Goal: Check status: Check status

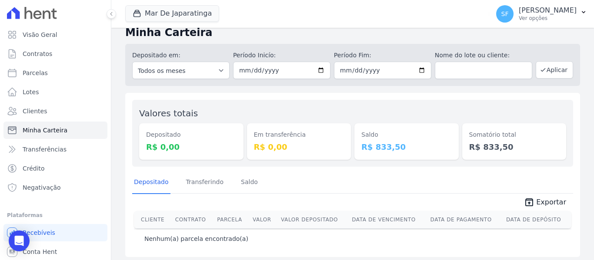
scroll to position [14, 0]
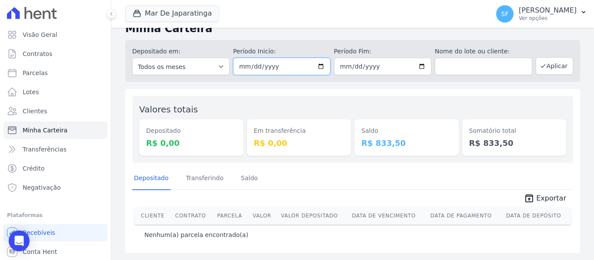
click at [319, 66] on input "[DATE]" at bounding box center [281, 66] width 97 height 17
type input "[DATE]"
click at [418, 67] on input "[DATE]" at bounding box center [382, 66] width 97 height 17
type input "[DATE]"
click at [560, 66] on button "Aplicar" at bounding box center [554, 65] width 37 height 17
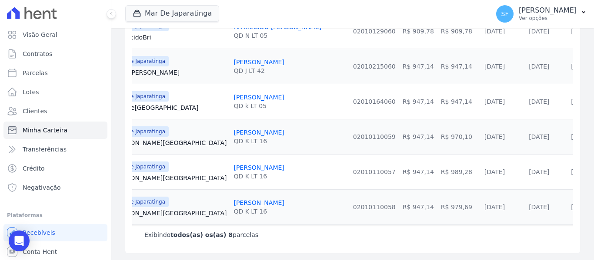
scroll to position [309, 0]
drag, startPoint x: 395, startPoint y: 229, endPoint x: 525, endPoint y: 217, distance: 131.0
click at [523, 217] on div "Cliente Contrato Parcela Valor Valor Depositado Data de Vencimento Data de Paga…" at bounding box center [352, 82] width 441 height 330
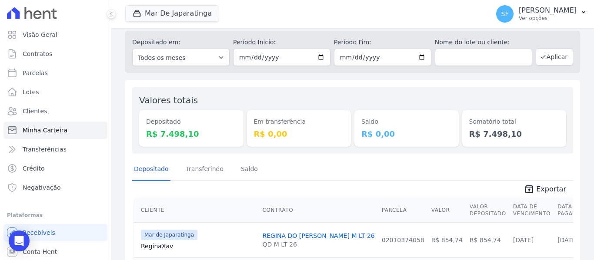
scroll to position [0, 0]
